Goal: Information Seeking & Learning: Learn about a topic

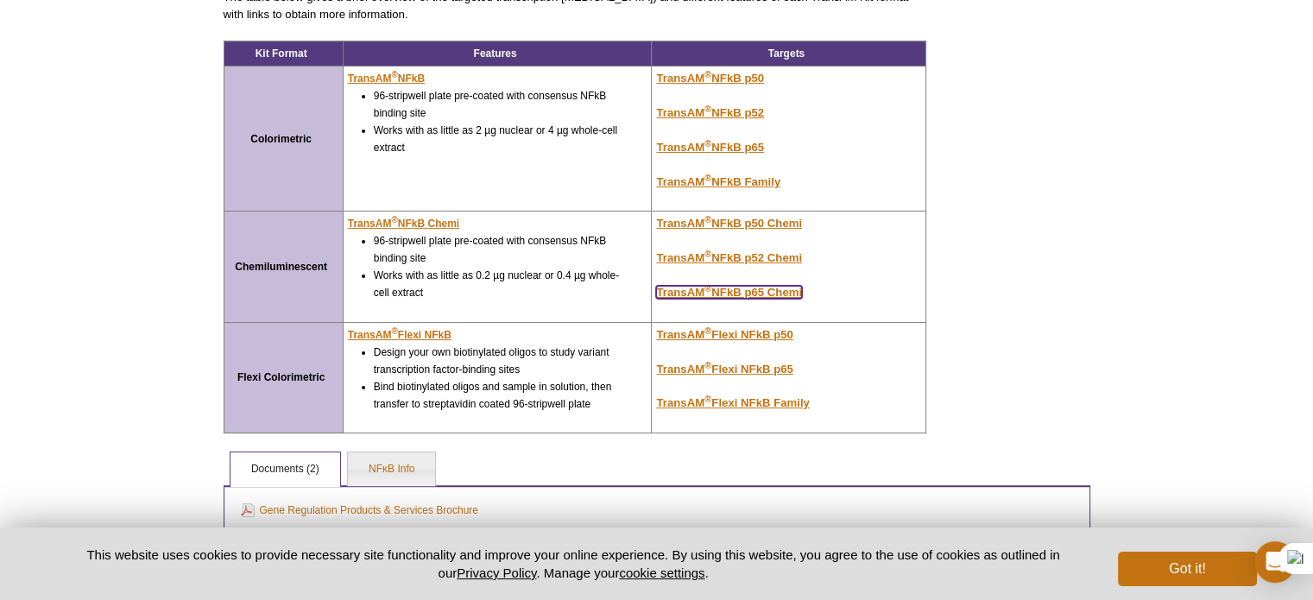
click at [745, 287] on u "TransAM ® NFkB p65 Chemi" at bounding box center [729, 292] width 146 height 13
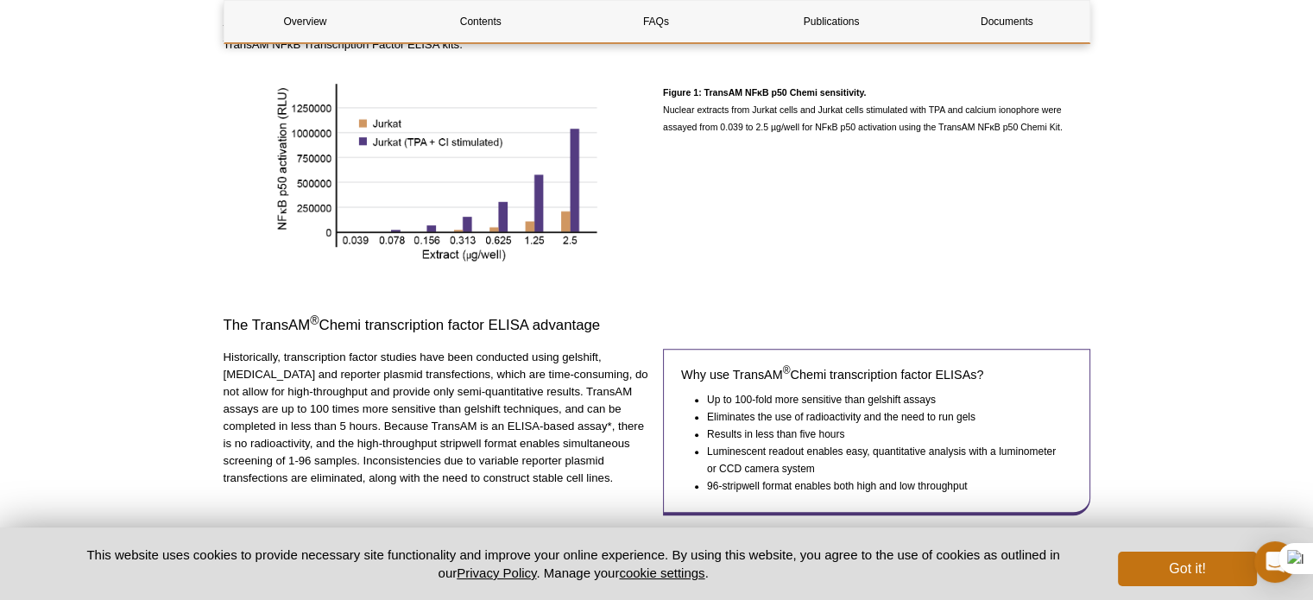
scroll to position [777, 0]
